Goal: Navigation & Orientation: Go to known website

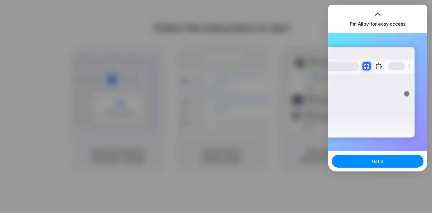
click at [297, 80] on div at bounding box center [216, 106] width 432 height 213
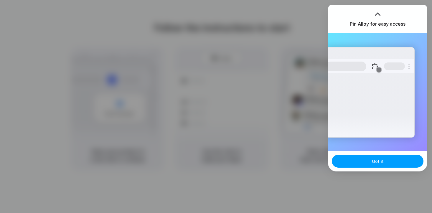
click at [378, 163] on span "Got it" at bounding box center [378, 161] width 12 height 6
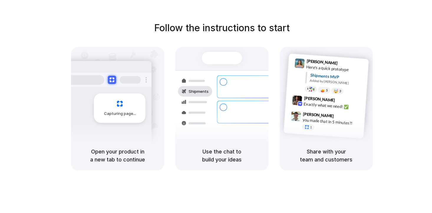
click at [216, 107] on div at bounding box center [216, 107] width 0 height 0
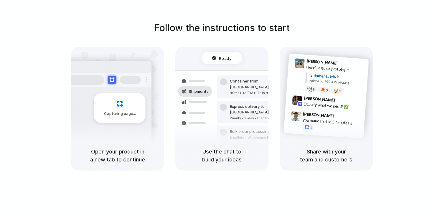
click at [216, 107] on div at bounding box center [216, 107] width 0 height 0
